Goal: Task Accomplishment & Management: Manage account settings

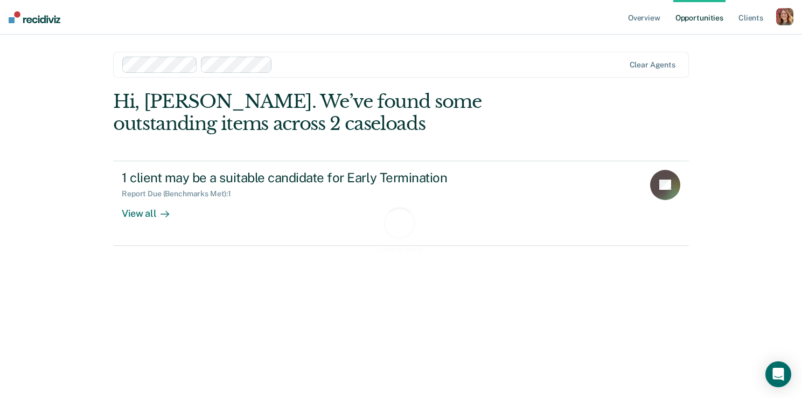
click at [782, 13] on div "button" at bounding box center [785, 16] width 17 height 17
click at [724, 45] on link "Profile" at bounding box center [741, 43] width 87 height 9
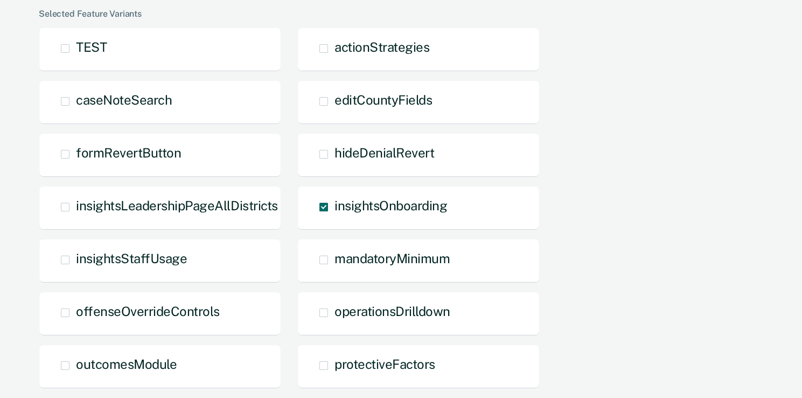
scroll to position [554, 0]
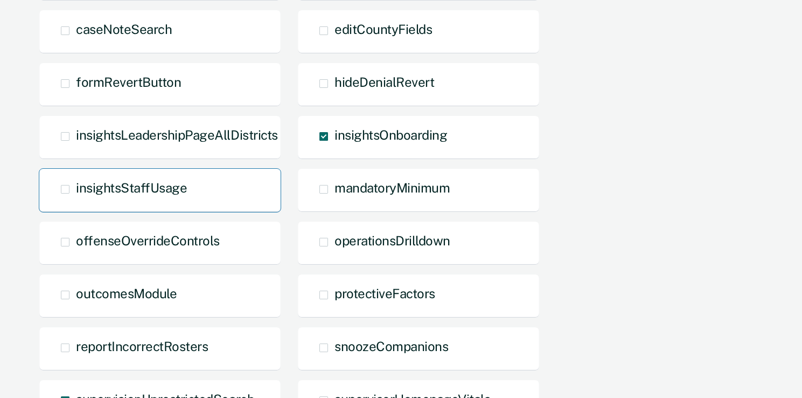
click at [65, 189] on span at bounding box center [65, 189] width 9 height 9
click at [76, 197] on input "insightsStaffUsage" at bounding box center [76, 197] width 0 height 0
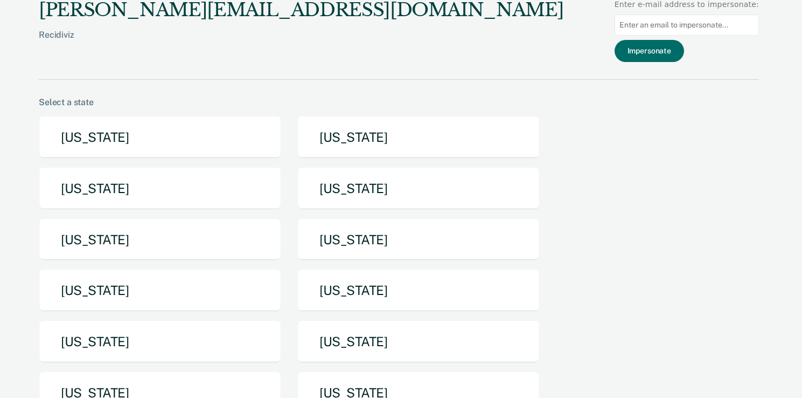
scroll to position [0, 0]
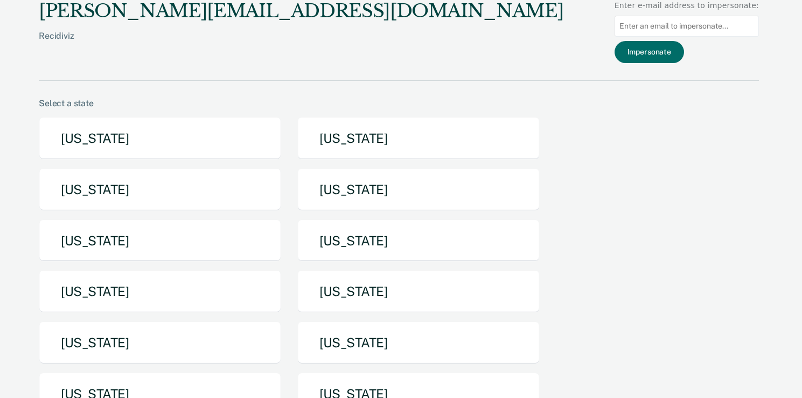
click at [651, 20] on input at bounding box center [687, 26] width 144 height 21
type input "[EMAIL_ADDRESS][US_STATE][DOMAIN_NAME]"
click at [650, 50] on button "Impersonate" at bounding box center [650, 52] width 70 height 22
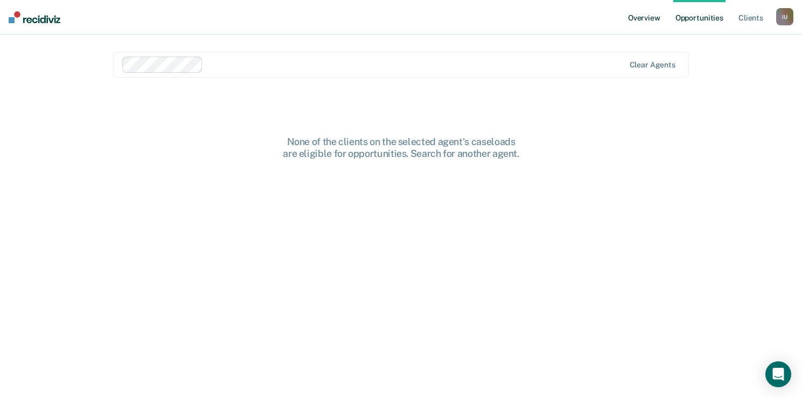
click at [656, 23] on link "Overview" at bounding box center [644, 17] width 37 height 34
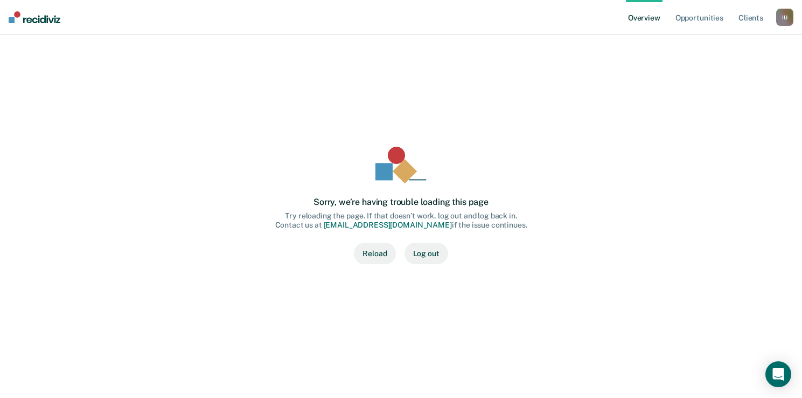
click at [789, 13] on div "I U" at bounding box center [785, 17] width 17 height 17
click at [646, 115] on div "Sorry, we’re having trouble loading this page Try reloading the page. If that d…" at bounding box center [401, 205] width 742 height 281
click at [786, 10] on div "I U" at bounding box center [785, 17] width 17 height 17
click at [704, 46] on link "Profile" at bounding box center [741, 43] width 87 height 9
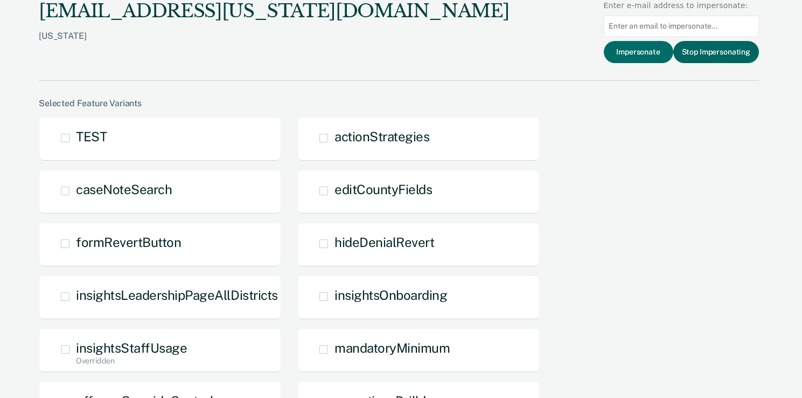
click at [694, 57] on button "Stop Impersonating" at bounding box center [717, 52] width 86 height 22
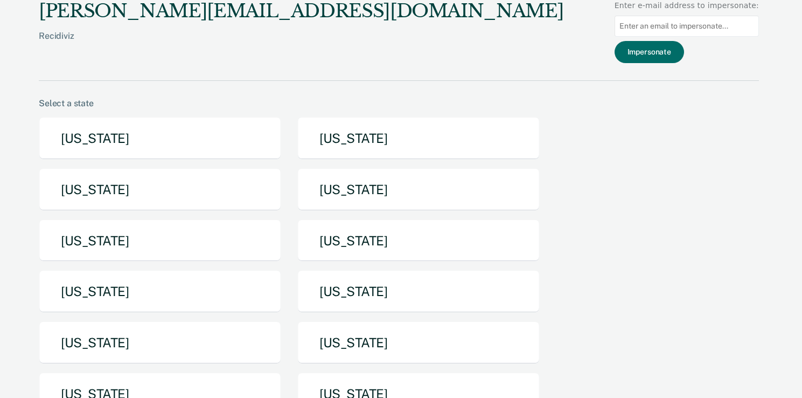
scroll to position [210, 0]
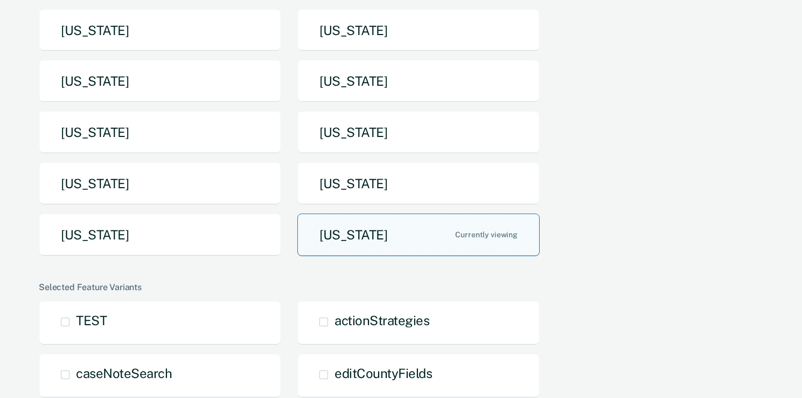
click at [346, 246] on button "[US_STATE]" at bounding box center [418, 234] width 242 height 43
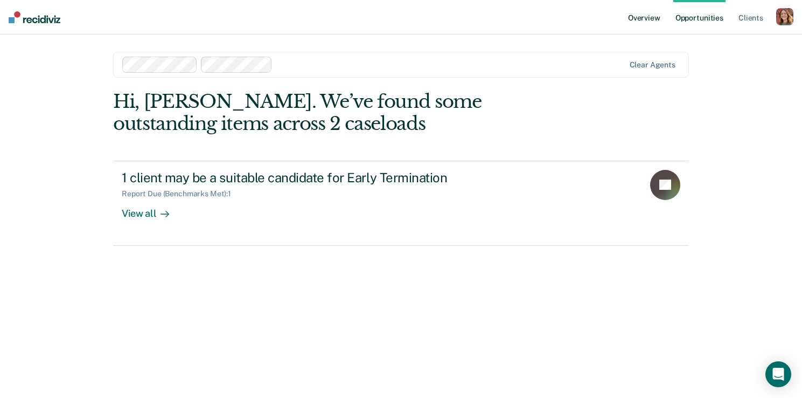
click at [661, 14] on link "Overview" at bounding box center [644, 17] width 37 height 34
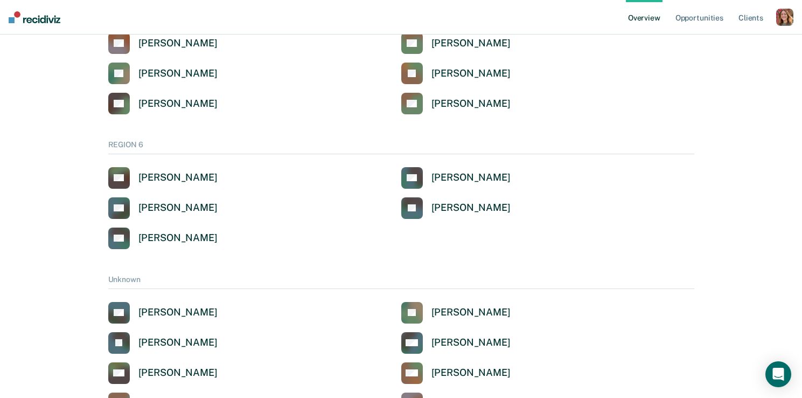
scroll to position [1179, 0]
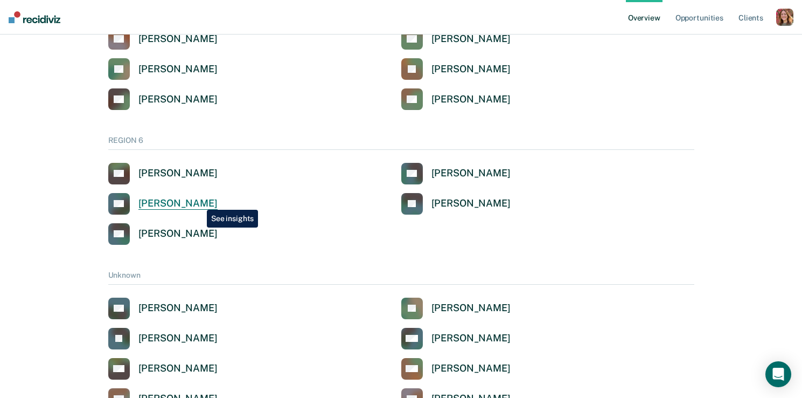
click at [199, 202] on div "[PERSON_NAME]" at bounding box center [177, 203] width 79 height 12
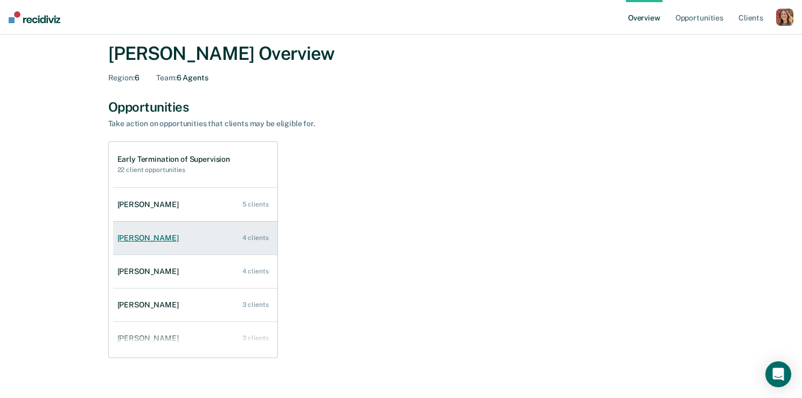
scroll to position [46, 0]
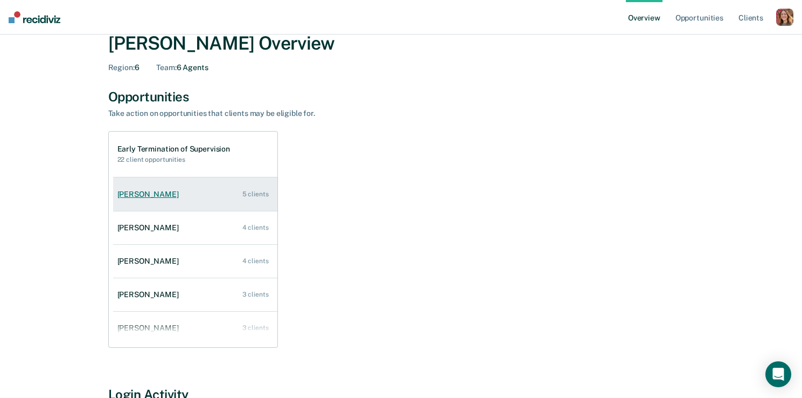
click at [195, 192] on link "[PERSON_NAME] 5 clients" at bounding box center [195, 194] width 164 height 31
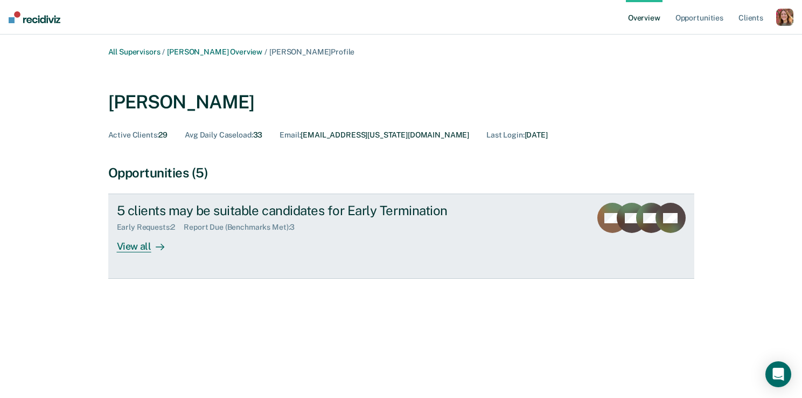
click at [125, 244] on div "View all" at bounding box center [147, 242] width 60 height 21
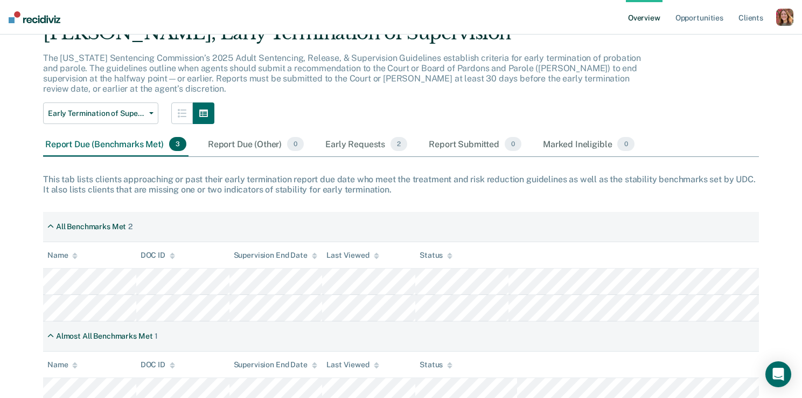
scroll to position [51, 0]
click at [334, 142] on div "Early Requests 2" at bounding box center [366, 145] width 86 height 24
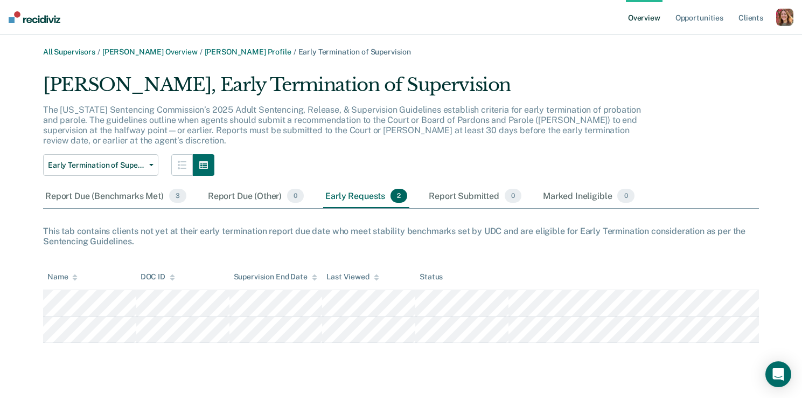
scroll to position [0, 0]
click at [88, 196] on div "Report Due (Benchmarks Met) 3" at bounding box center [115, 196] width 145 height 24
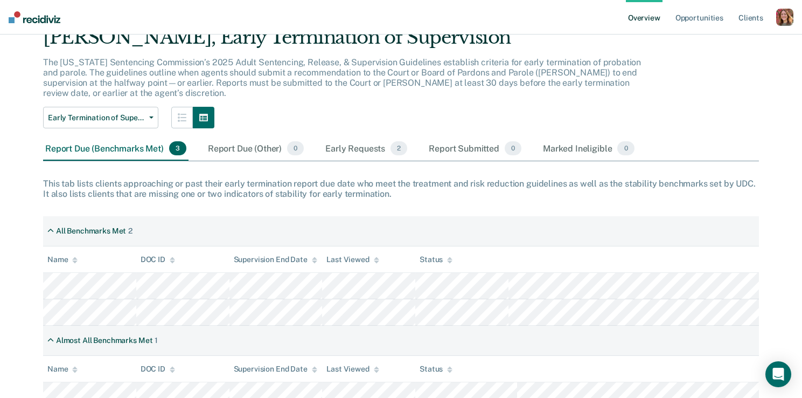
scroll to position [50, 0]
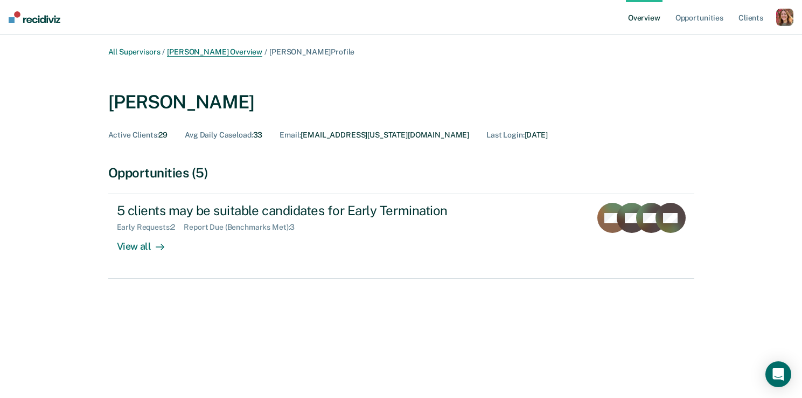
click at [217, 56] on link "[PERSON_NAME] Overview" at bounding box center [214, 51] width 95 height 9
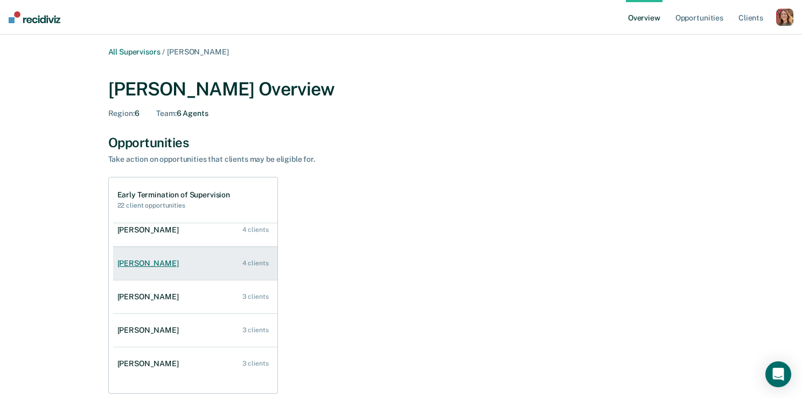
click at [145, 271] on link "[PERSON_NAME] 4 clients" at bounding box center [195, 263] width 164 height 31
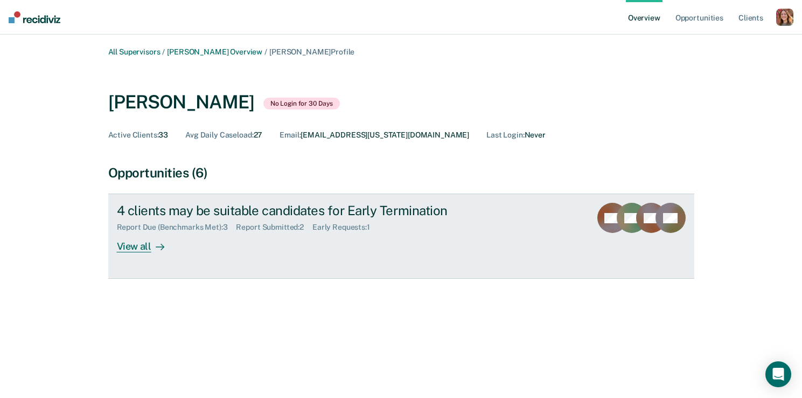
click at [128, 249] on div "View all" at bounding box center [147, 242] width 60 height 21
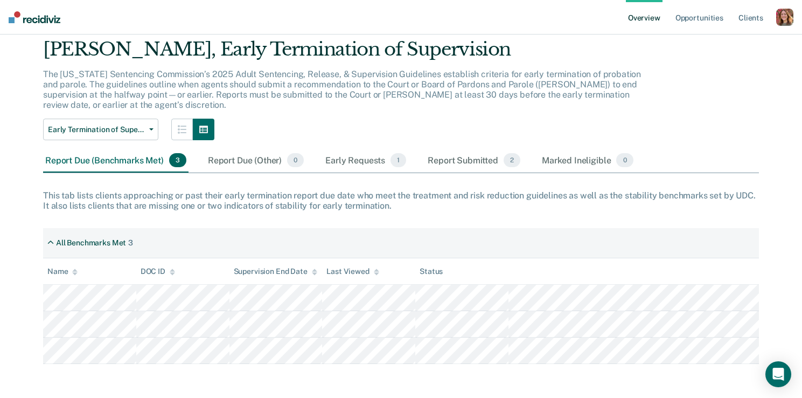
scroll to position [36, 0]
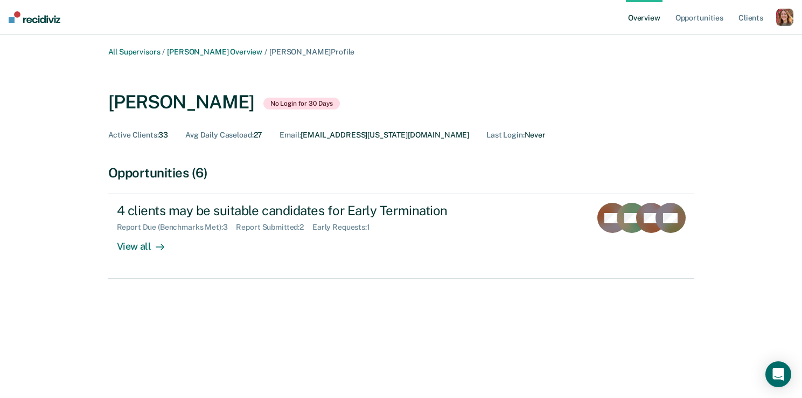
click at [781, 18] on div "button" at bounding box center [785, 17] width 17 height 17
click at [708, 44] on link "Profile" at bounding box center [741, 43] width 87 height 9
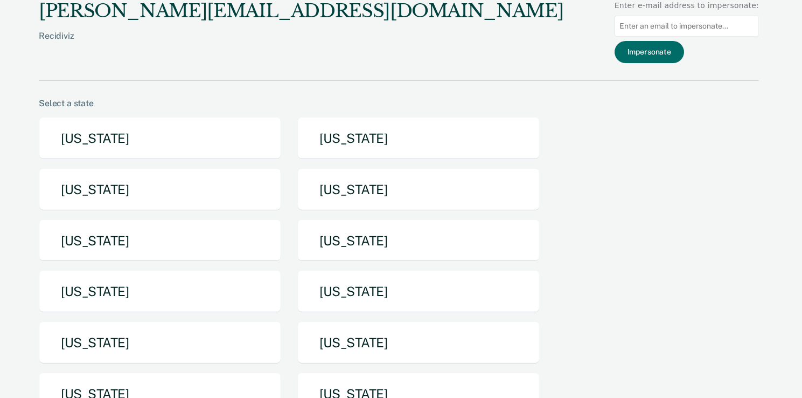
click at [655, 24] on input at bounding box center [687, 26] width 144 height 21
type input "[EMAIL_ADDRESS][US_STATE][DOMAIN_NAME]"
click at [684, 52] on button "Impersonate" at bounding box center [650, 52] width 70 height 22
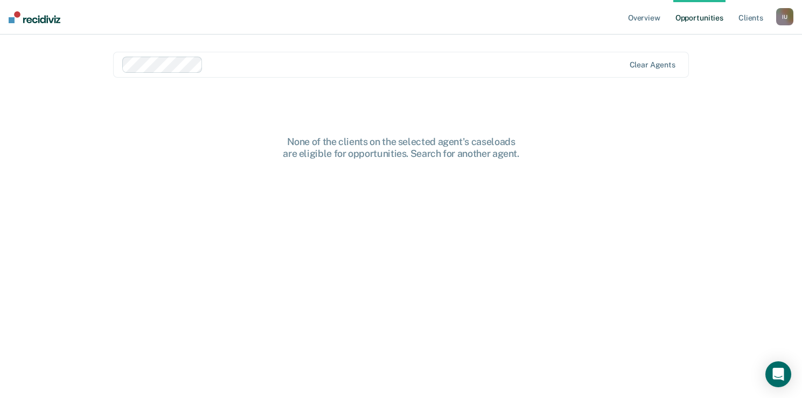
click at [787, 14] on div "I U" at bounding box center [785, 16] width 17 height 17
click at [712, 44] on link "Profile" at bounding box center [741, 43] width 87 height 9
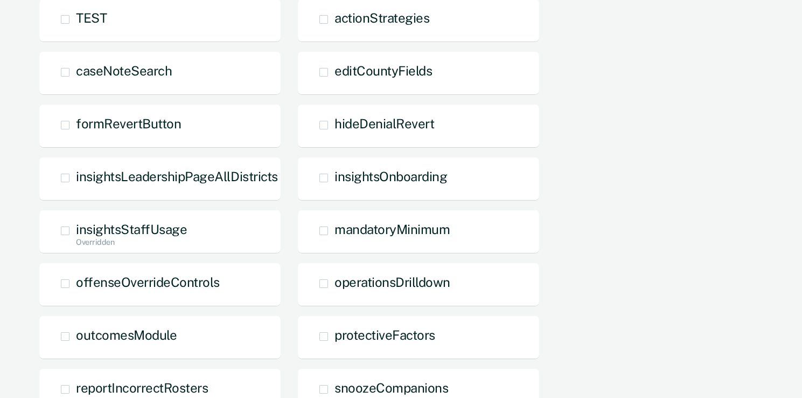
scroll to position [122, 0]
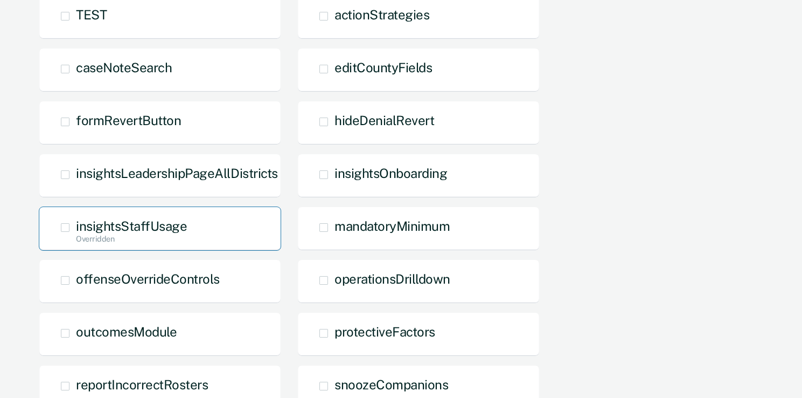
click at [63, 227] on span at bounding box center [65, 227] width 9 height 9
click at [76, 245] on input "insightsStaffUsage Overridden" at bounding box center [76, 245] width 0 height 0
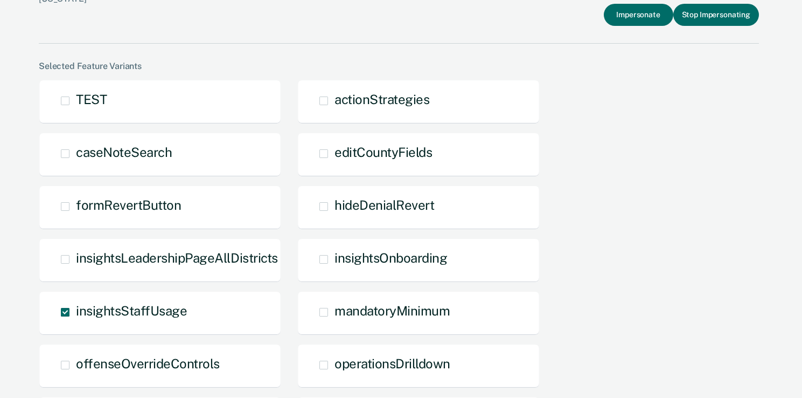
scroll to position [0, 0]
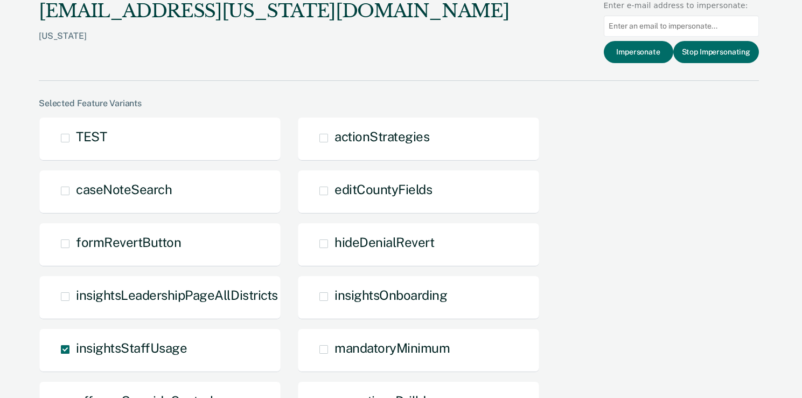
click at [655, 27] on input at bounding box center [681, 26] width 155 height 21
type input "[EMAIL_ADDRESS][US_STATE][DOMAIN_NAME]"
click at [641, 54] on button "Impersonate" at bounding box center [639, 52] width 70 height 22
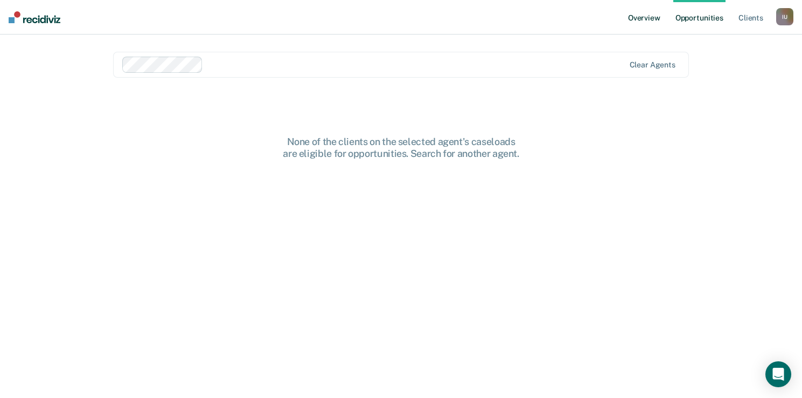
click at [635, 21] on link "Overview" at bounding box center [644, 17] width 37 height 34
